Goal: Task Accomplishment & Management: Manage account settings

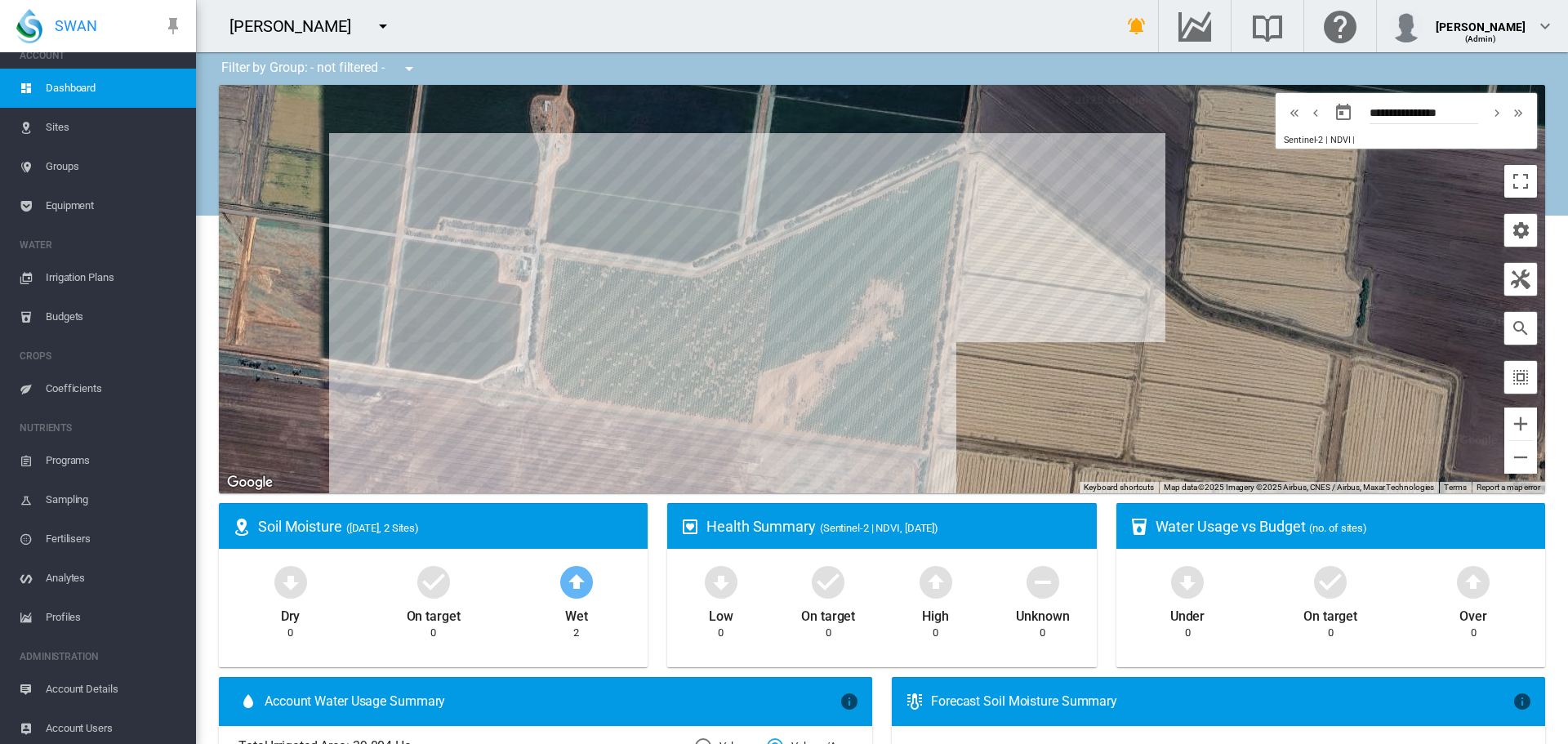
scroll to position [20, 0]
click at [101, 684] on span "Account Details" at bounding box center [115, 685] width 137 height 39
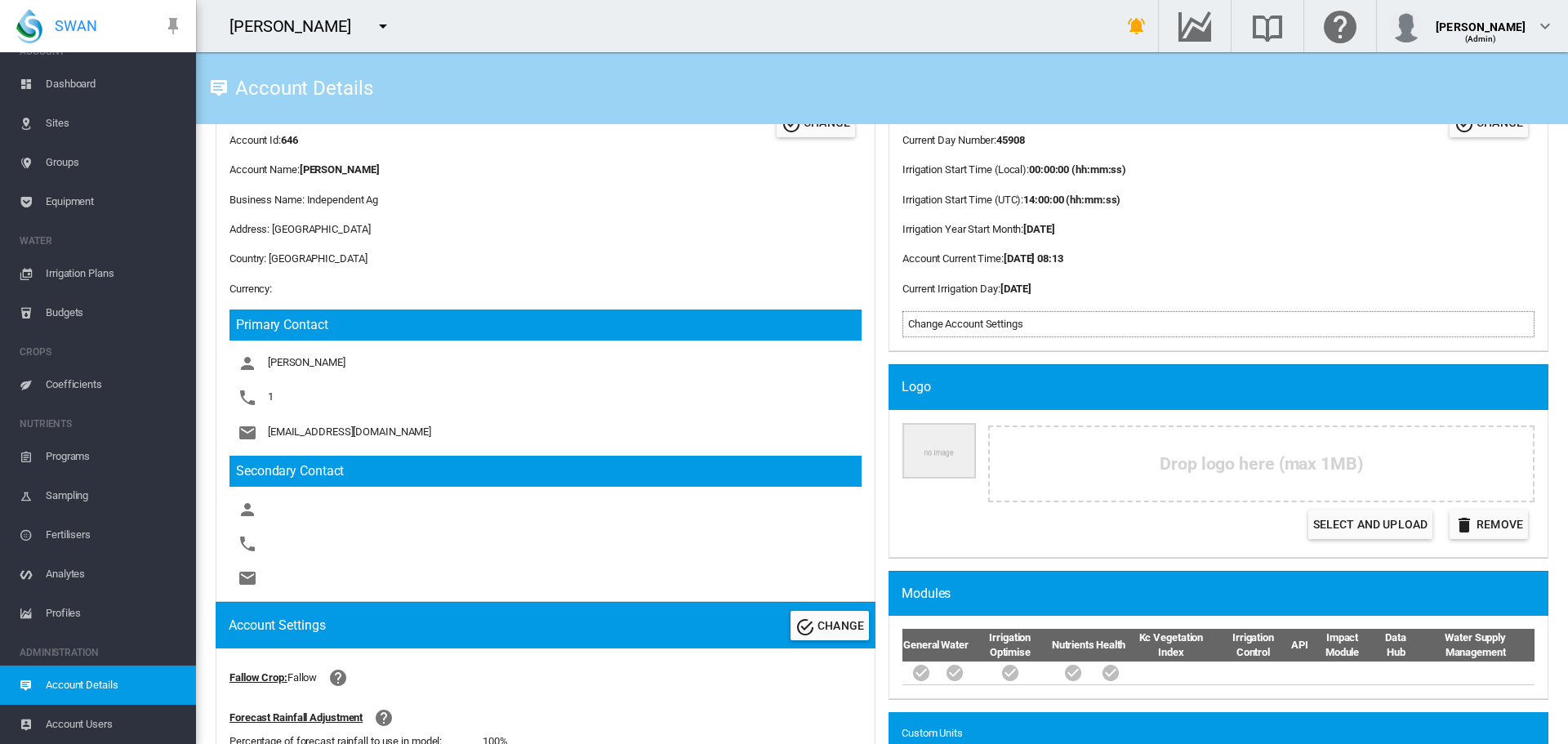
scroll to position [82, 0]
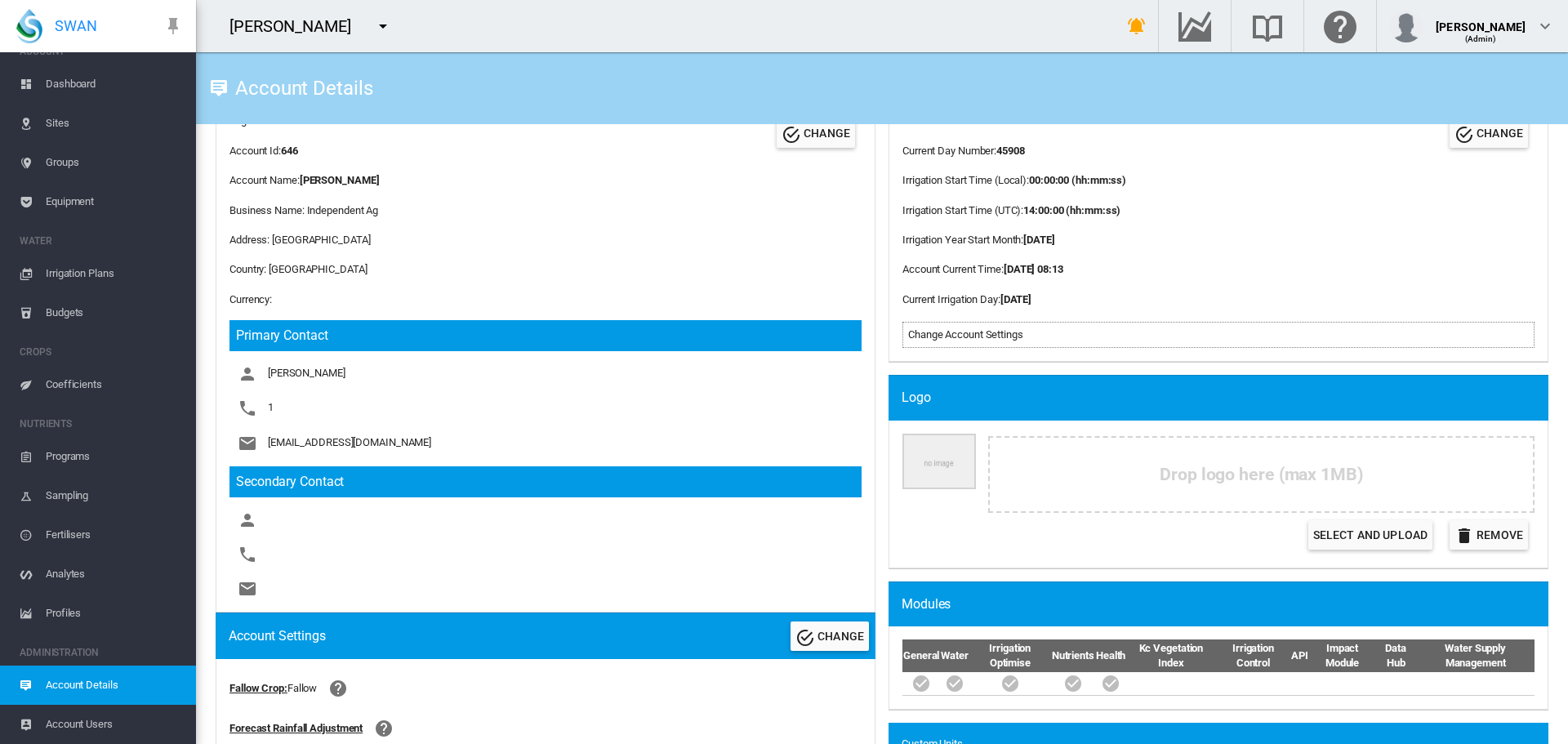
click at [381, 22] on md-icon "icon-menu-down" at bounding box center [383, 26] width 20 height 20
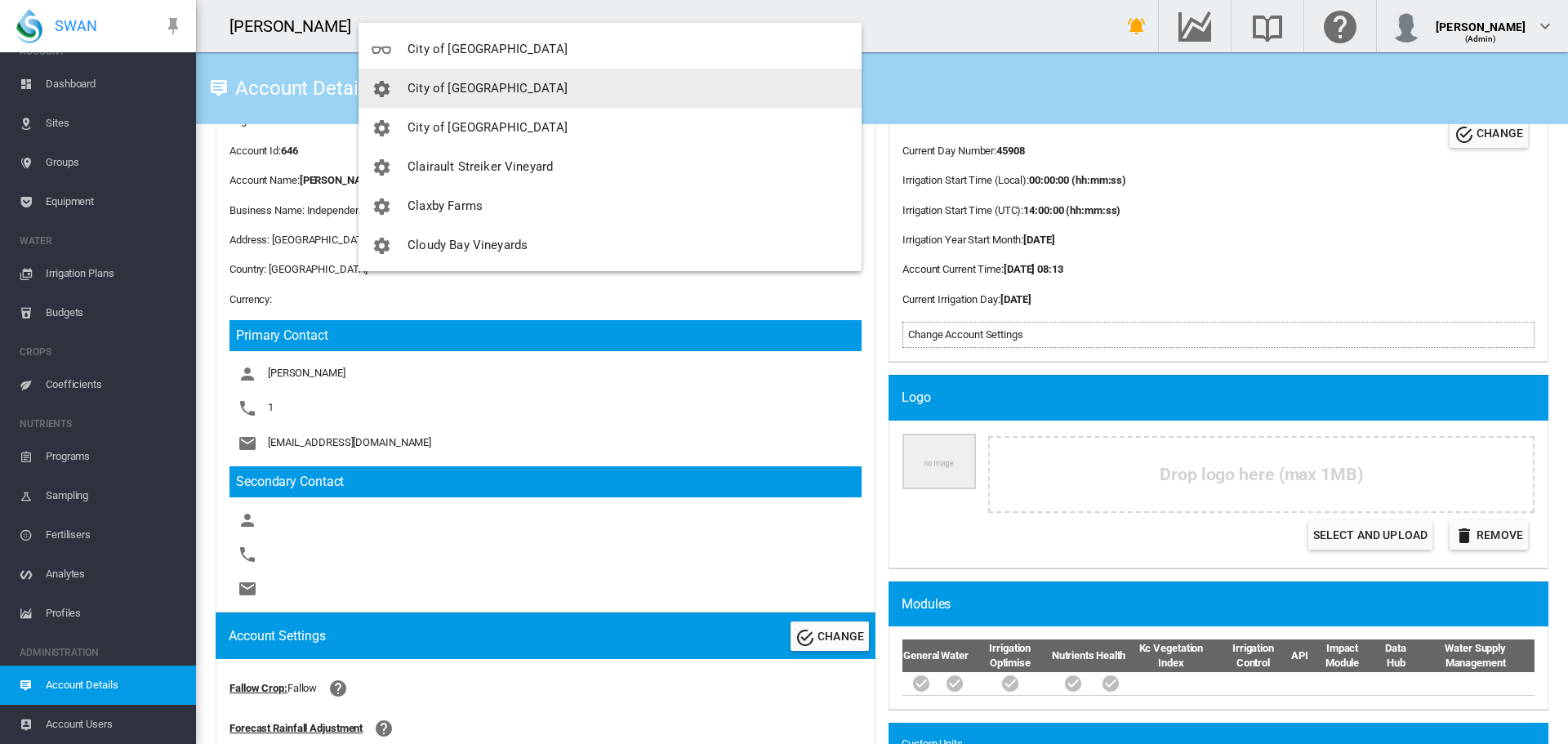
scroll to position [1143, 0]
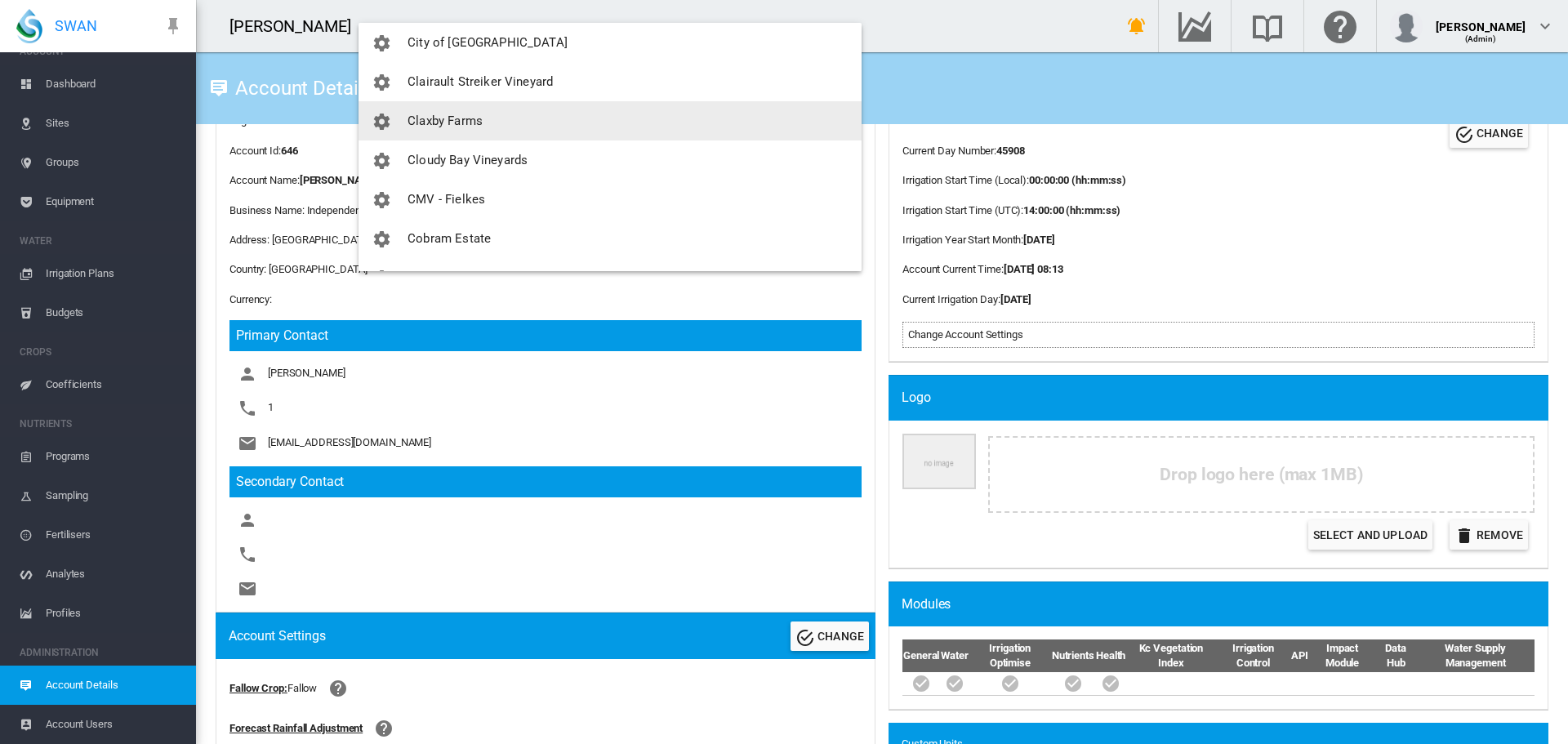
click at [459, 132] on button "Claxby Farms" at bounding box center [610, 120] width 503 height 39
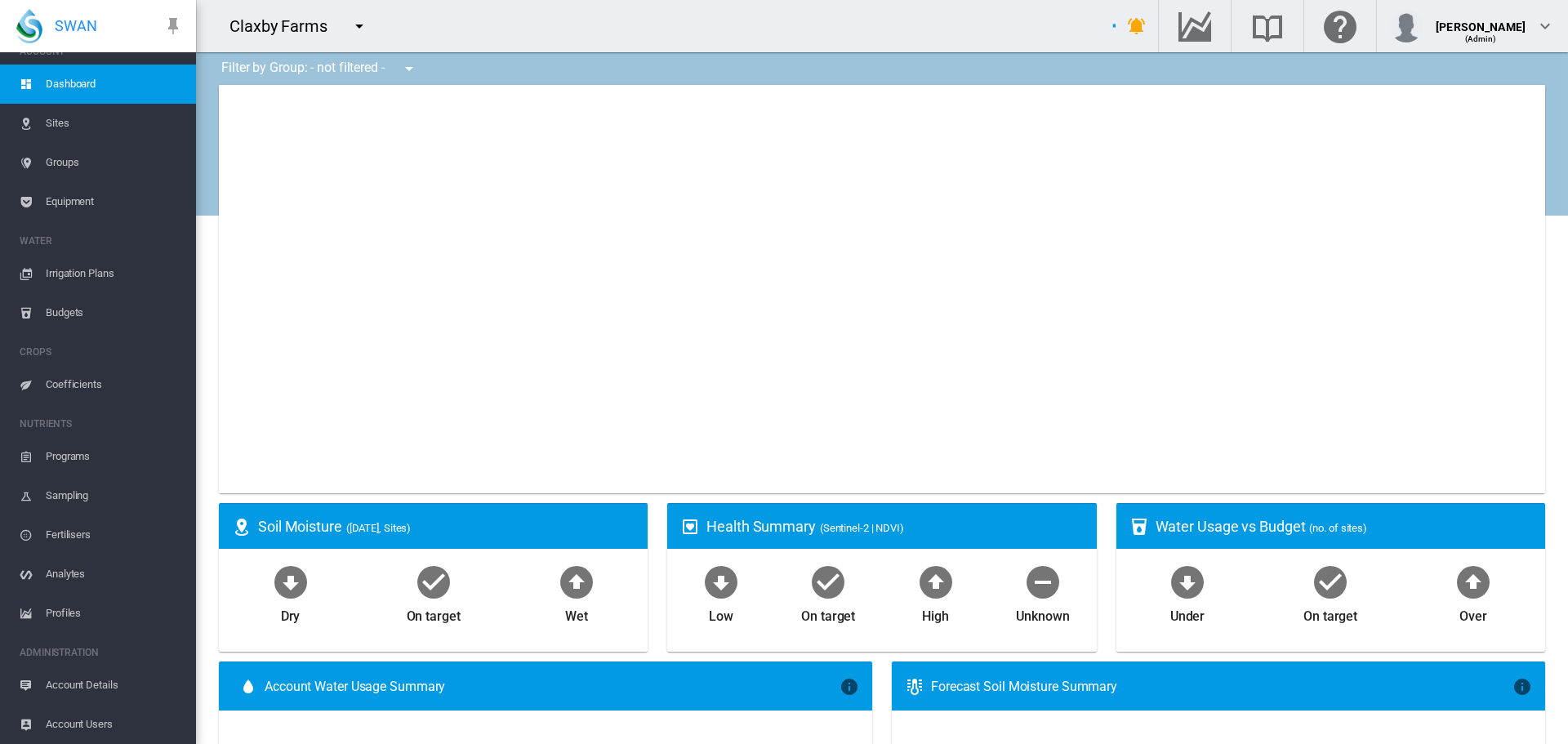
type input "**********"
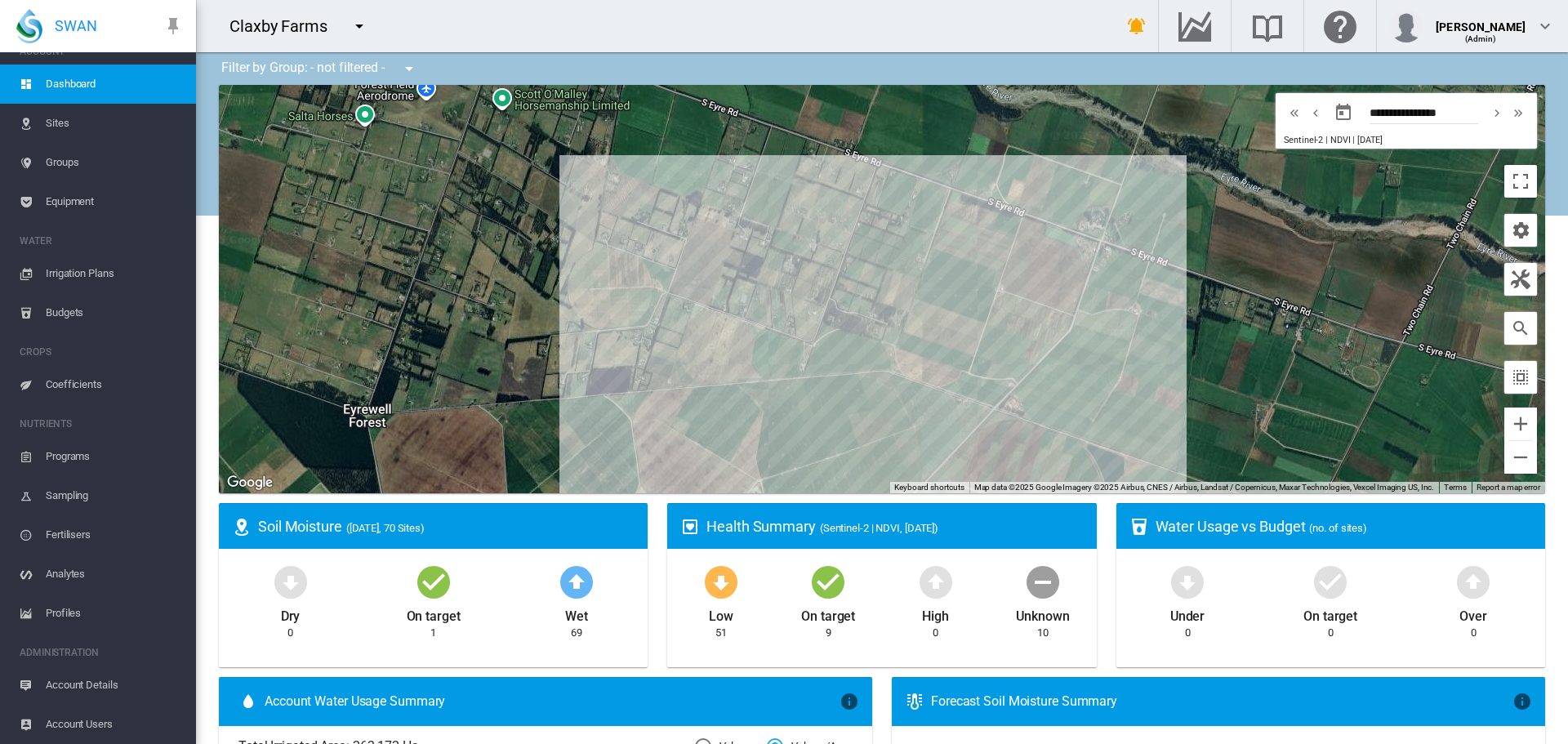
click at [358, 25] on md-icon "icon-menu-down" at bounding box center [359, 26] width 20 height 20
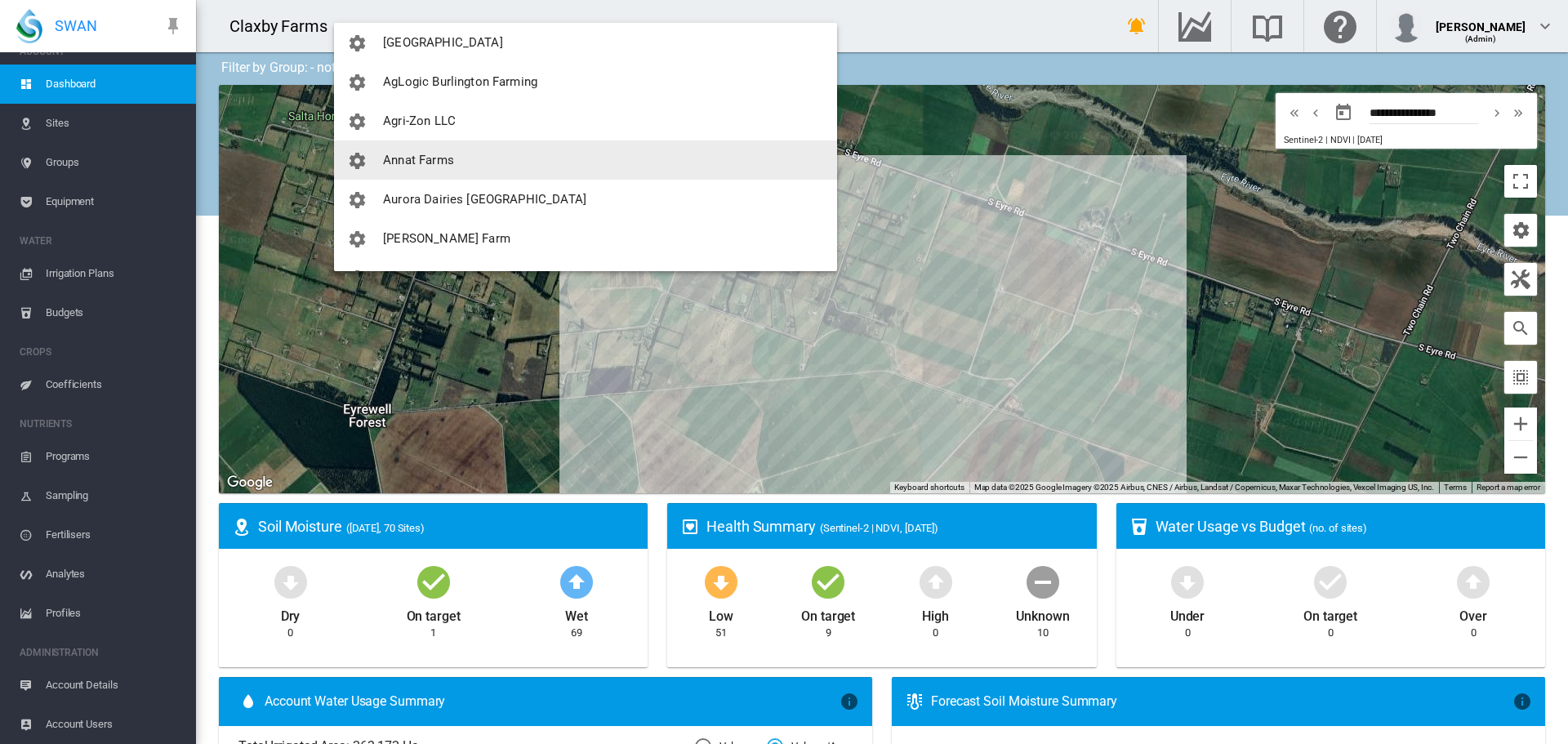
scroll to position [245, 0]
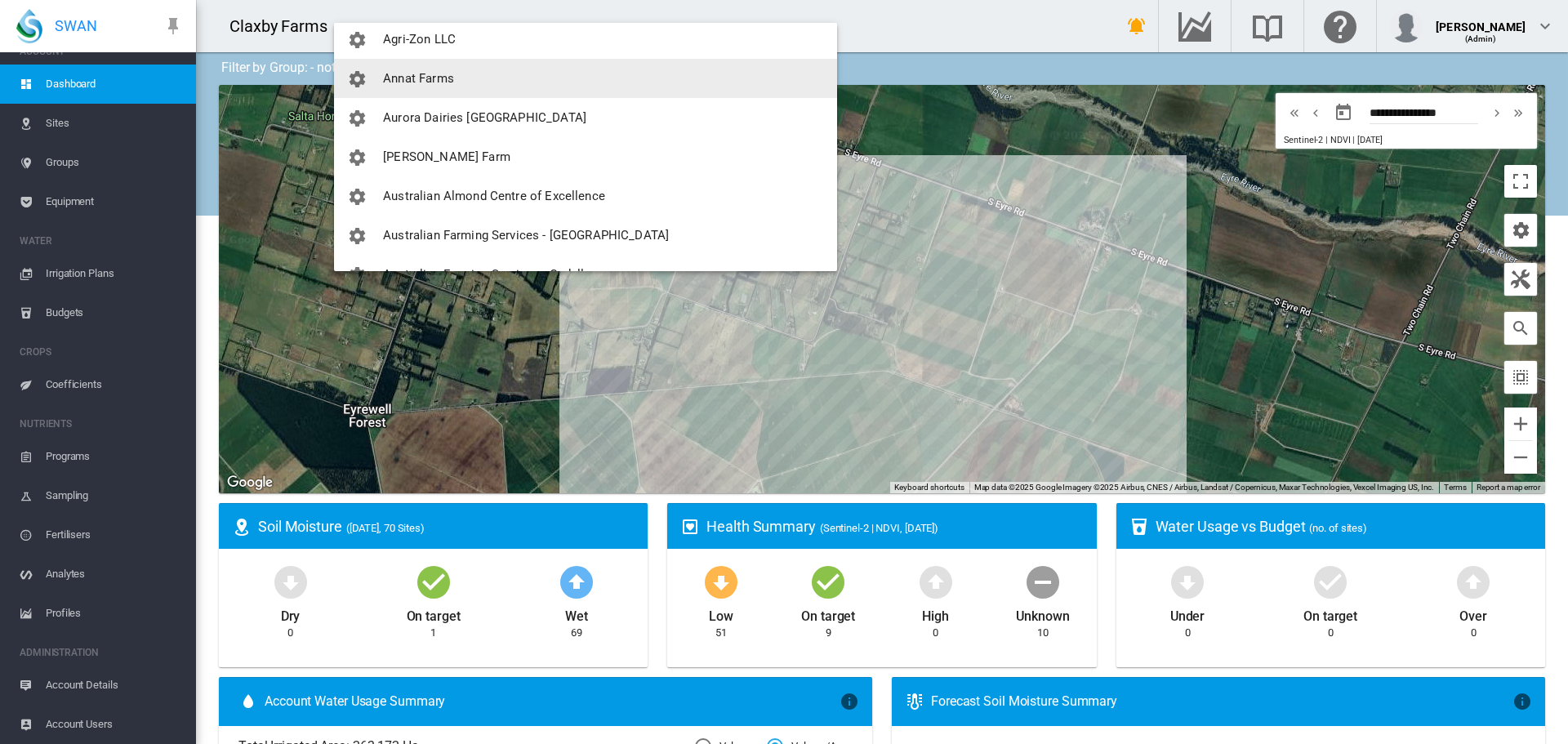
click at [426, 85] on span "Annat Farms" at bounding box center [419, 78] width 71 height 15
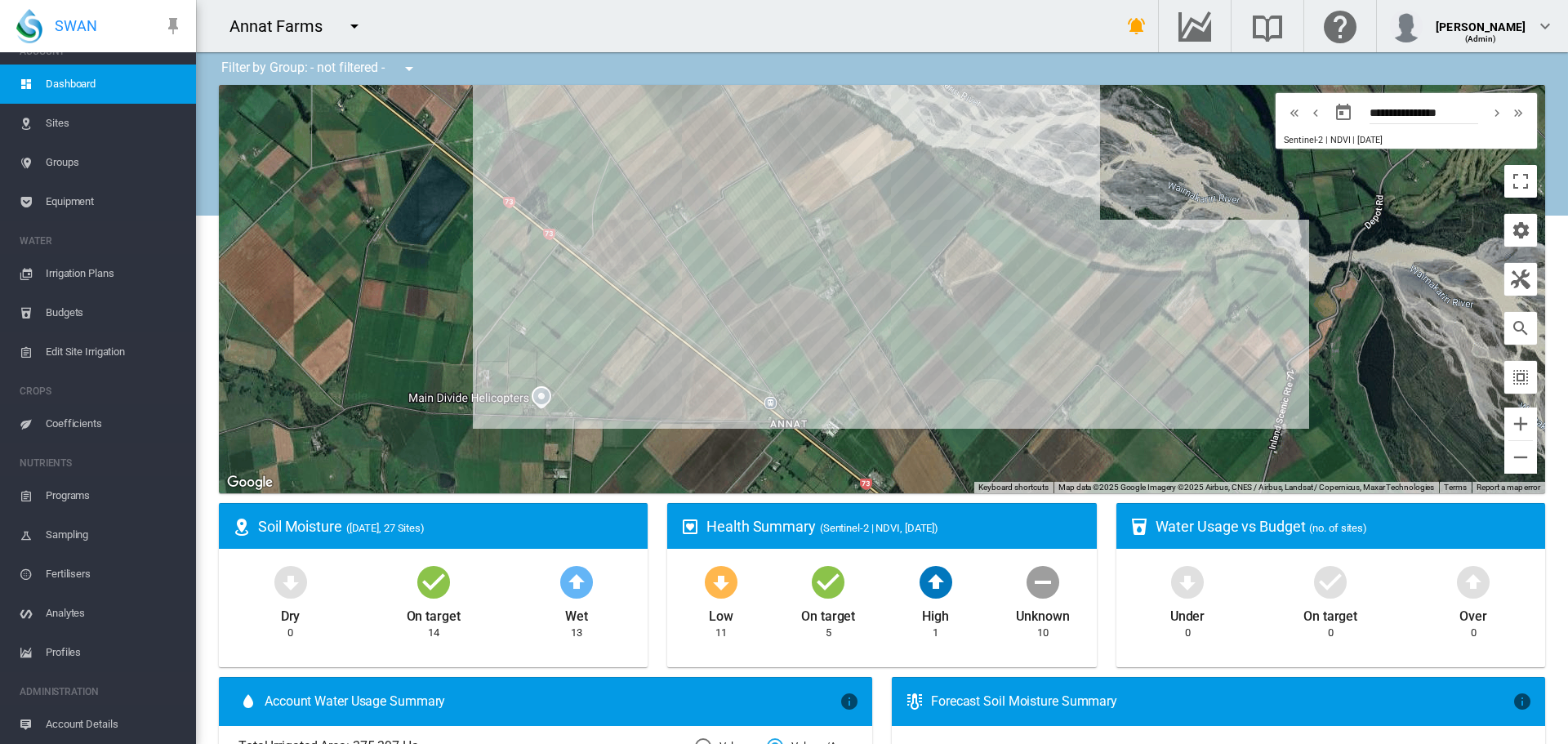
click at [350, 33] on md-icon "icon-menu-down" at bounding box center [354, 26] width 20 height 20
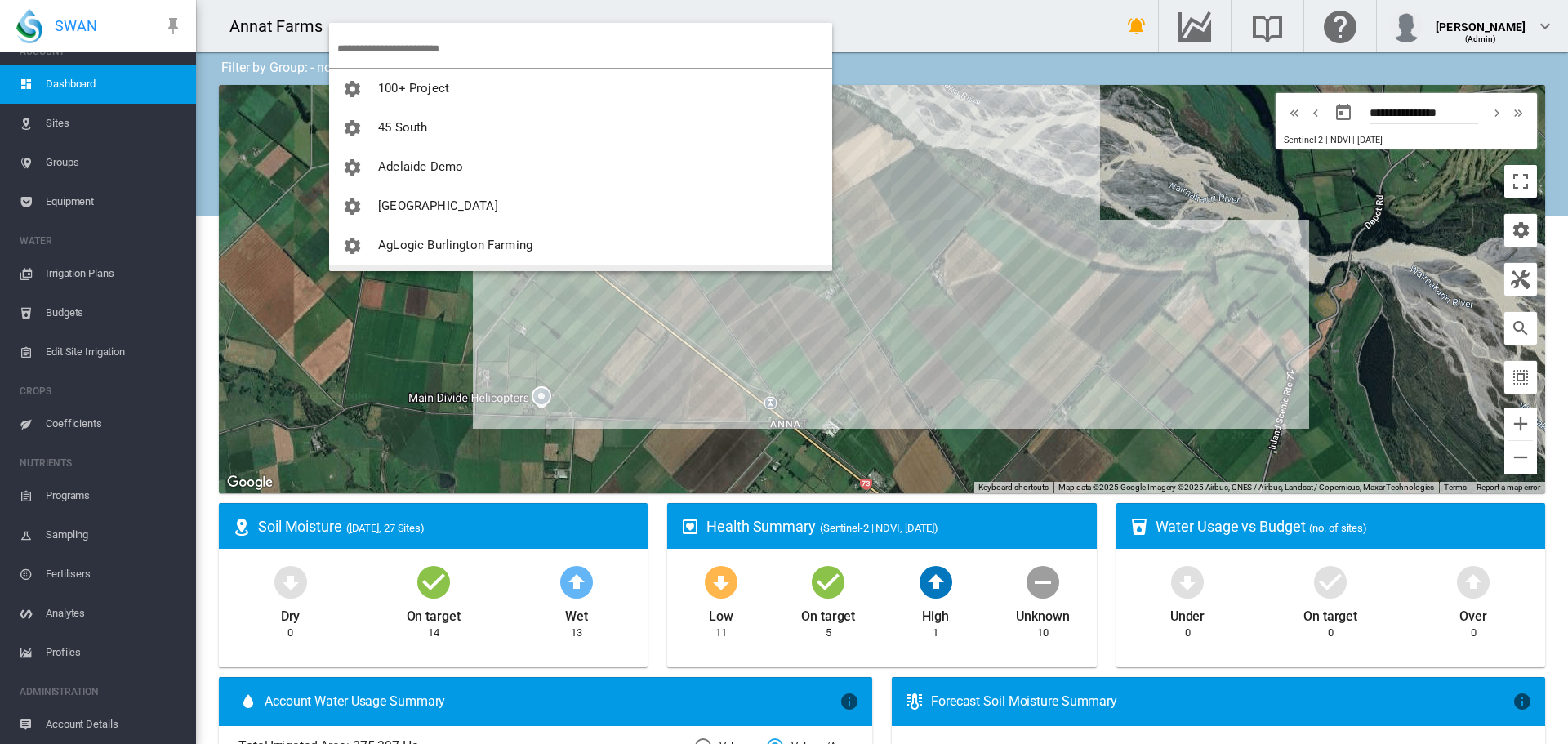
scroll to position [33, 0]
